Goal: Task Accomplishment & Management: Manage account settings

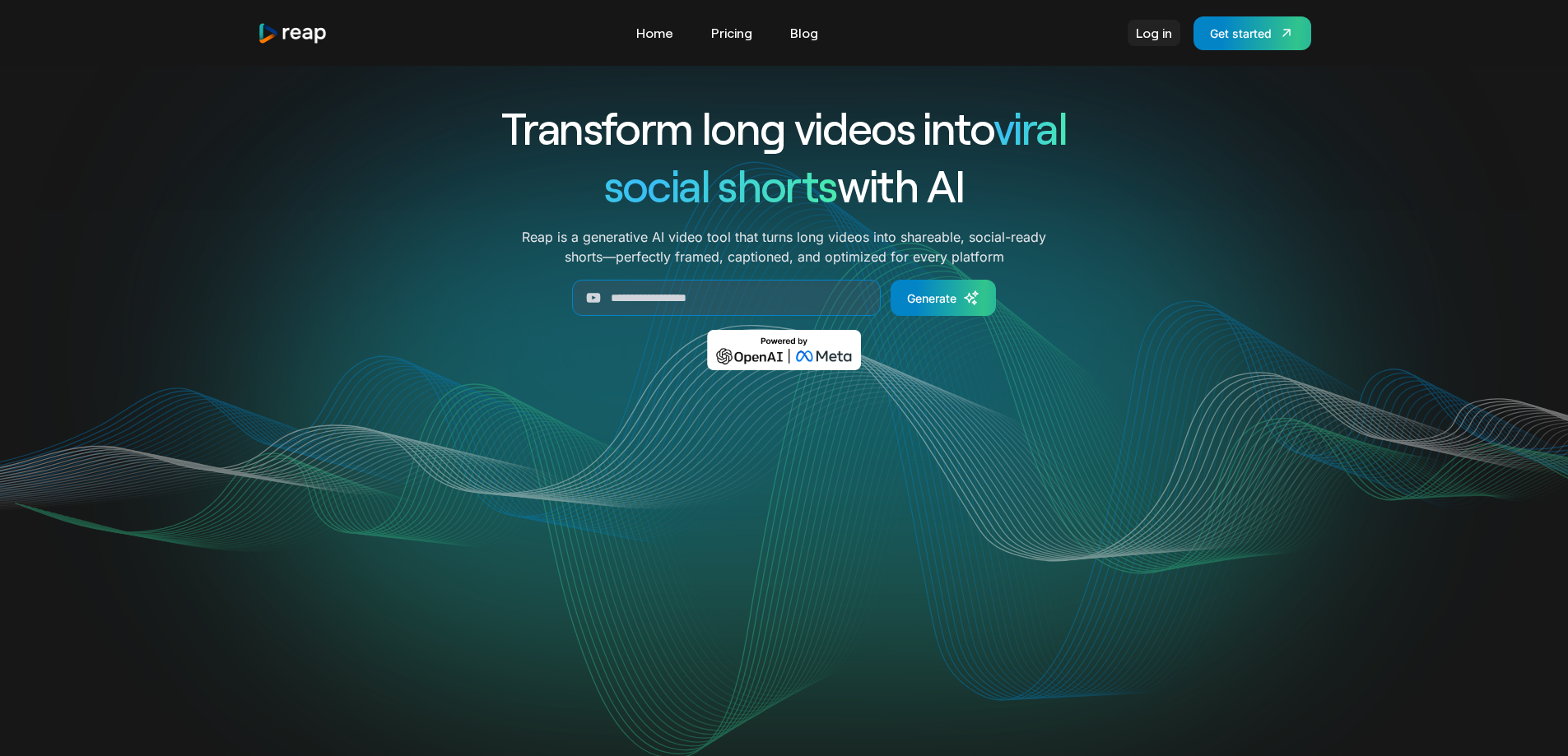
click at [1147, 32] on link "Log in" at bounding box center [1153, 33] width 53 height 26
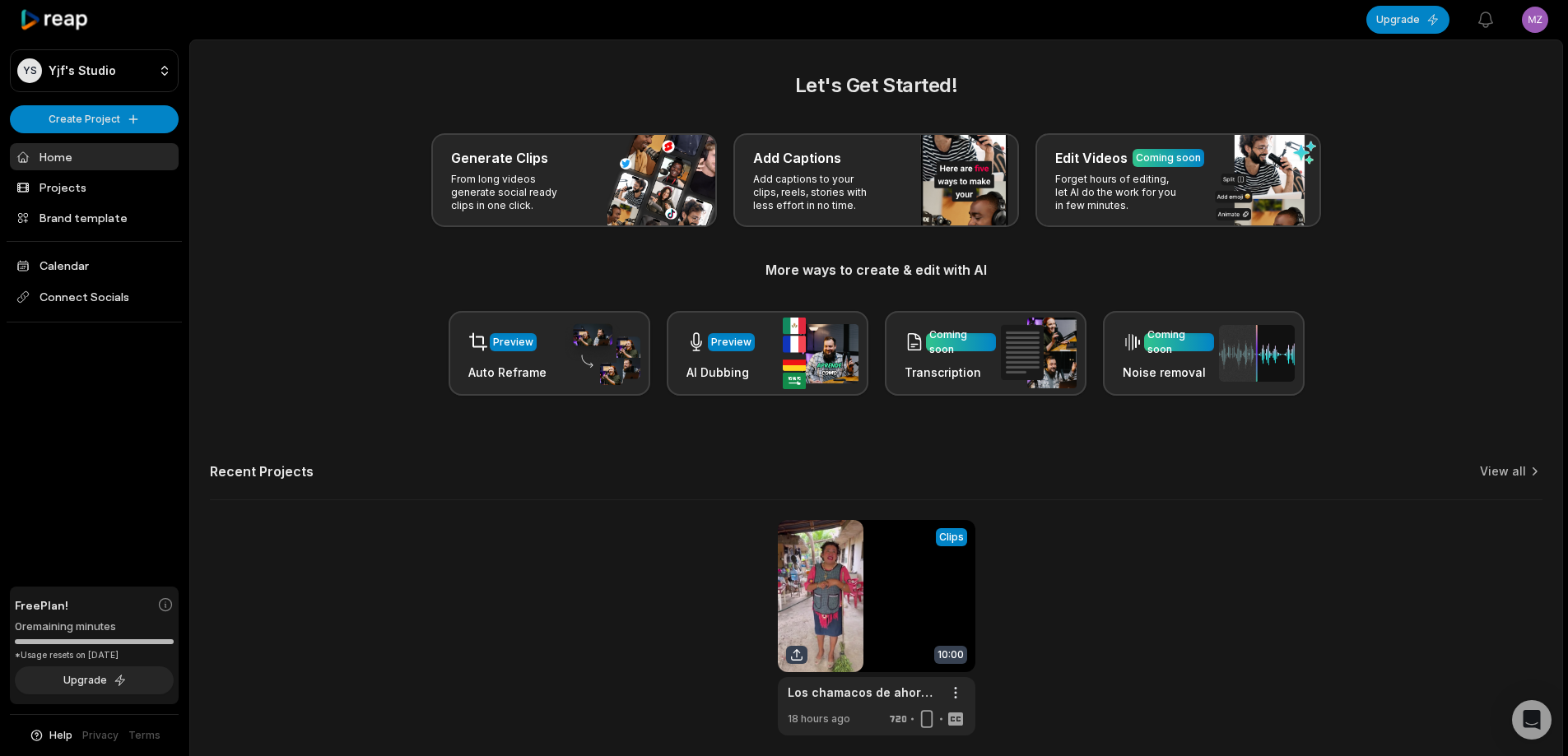
click at [1529, 21] on html "YS Yjf's Studio Create Project Home Projects Brand template Calendar Connect So…" at bounding box center [784, 378] width 1568 height 756
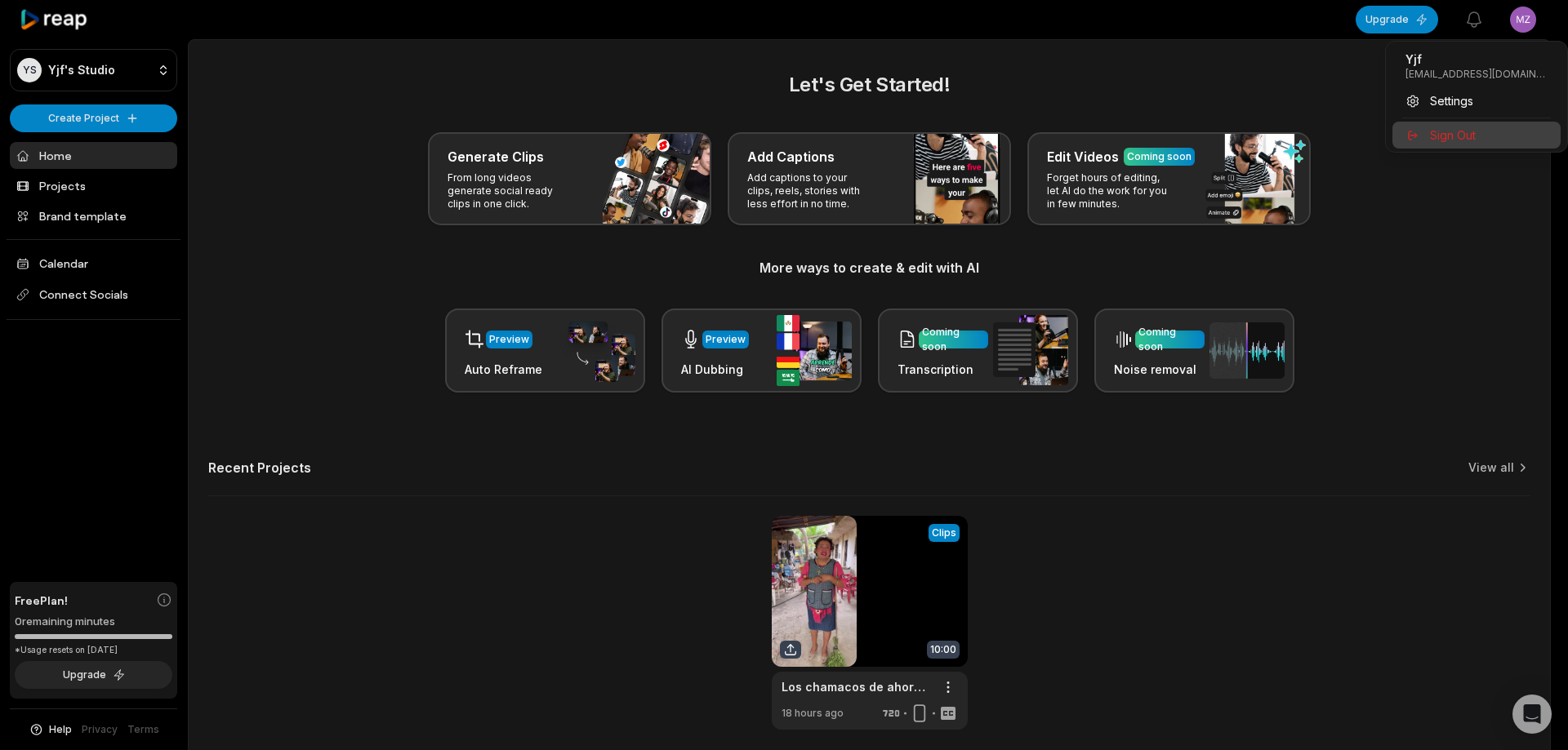
click at [1476, 131] on div "Sign Out" at bounding box center [1476, 135] width 169 height 27
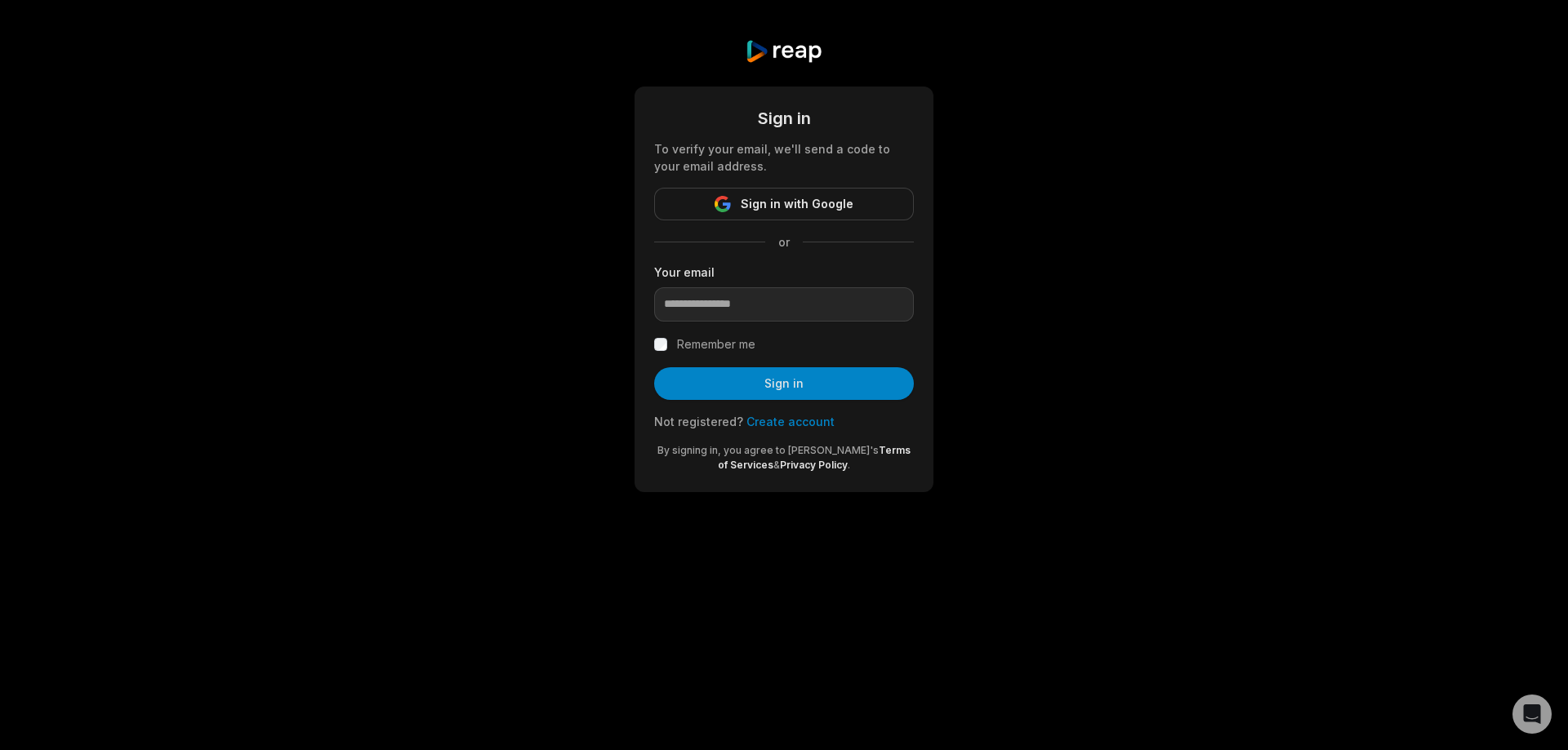
click at [765, 419] on link "Create account" at bounding box center [790, 422] width 89 height 14
